Goal: Information Seeking & Learning: Check status

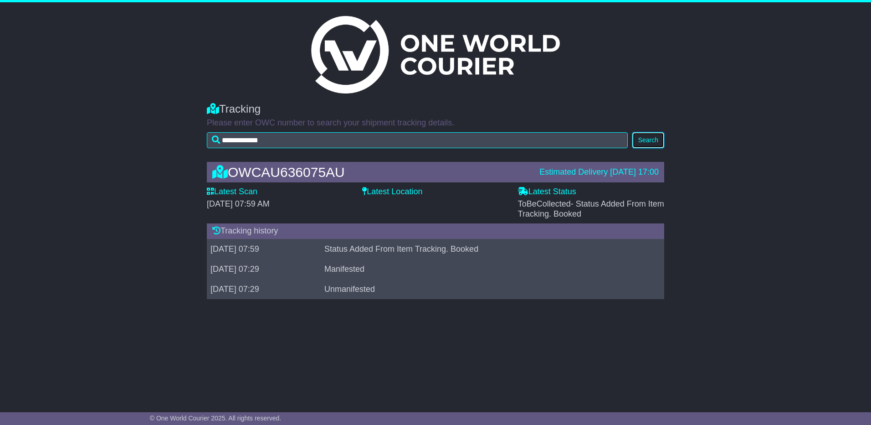
click at [647, 136] on button "Search" at bounding box center [648, 140] width 32 height 16
click at [546, 189] on label "Latest Status" at bounding box center [547, 192] width 58 height 10
click at [382, 189] on label "Latest Location" at bounding box center [392, 192] width 60 height 10
click at [239, 189] on label "Latest Scan" at bounding box center [232, 192] width 51 height 10
click at [645, 138] on button "Search" at bounding box center [648, 140] width 32 height 16
